Goal: Complete application form

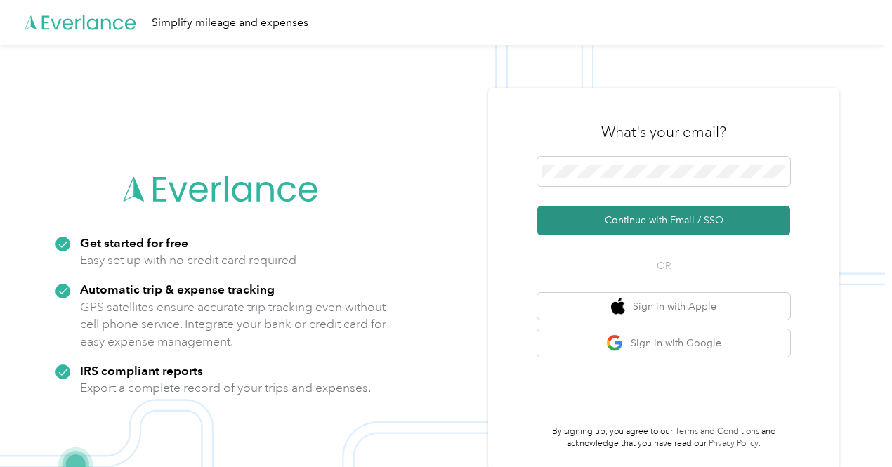
click at [624, 222] on button "Continue with Email / SSO" at bounding box center [663, 221] width 253 height 30
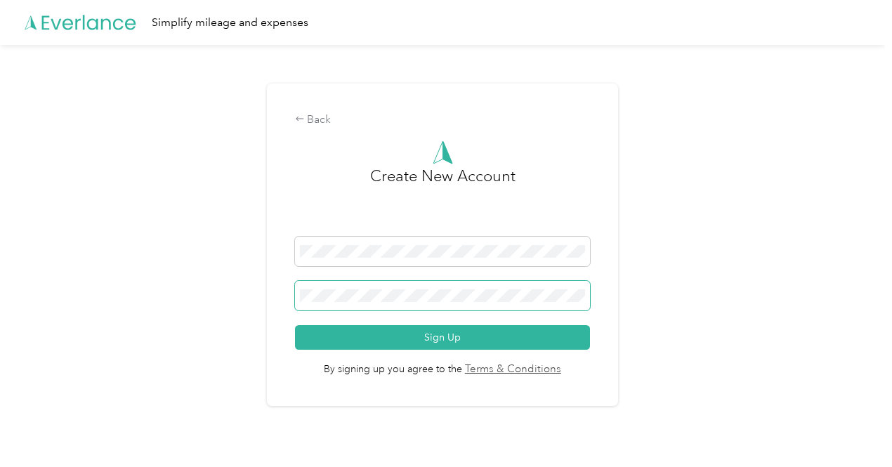
click at [454, 304] on span at bounding box center [442, 296] width 295 height 30
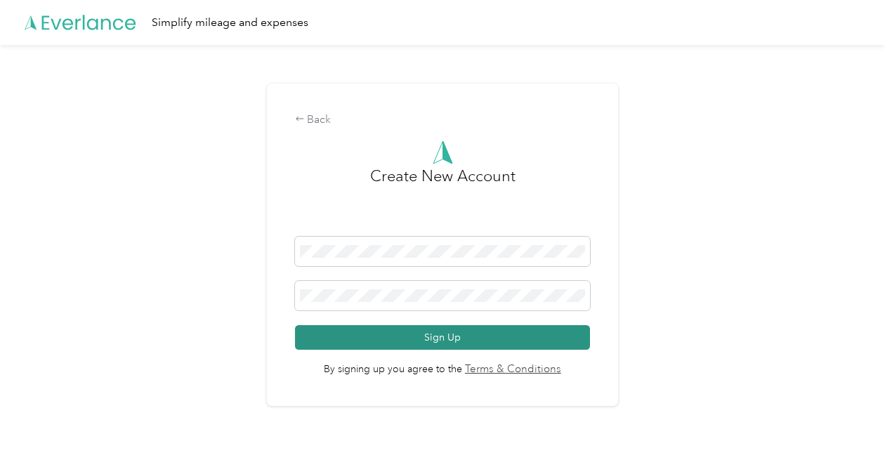
click at [442, 332] on button "Sign Up" at bounding box center [442, 337] width 295 height 25
